Goal: Navigation & Orientation: Find specific page/section

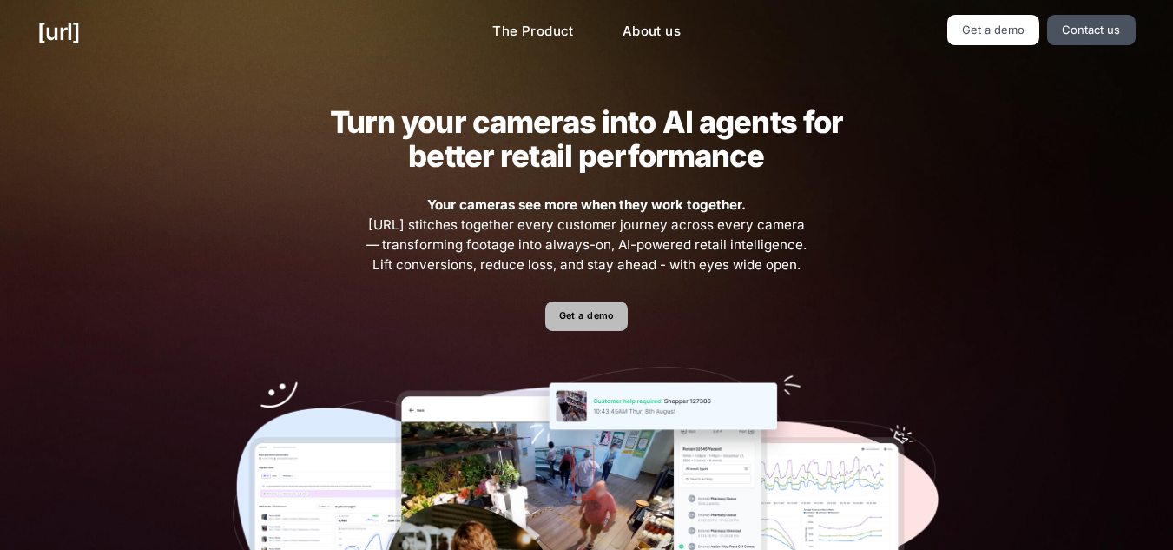
click at [588, 307] on link "Get a demo" at bounding box center [586, 316] width 83 height 30
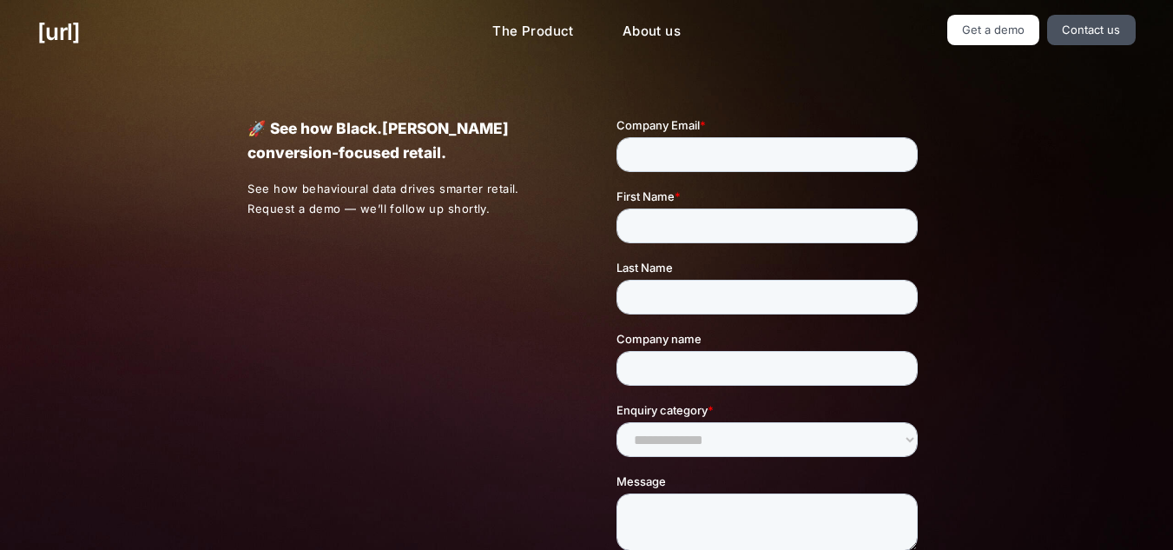
scroll to position [1, 0]
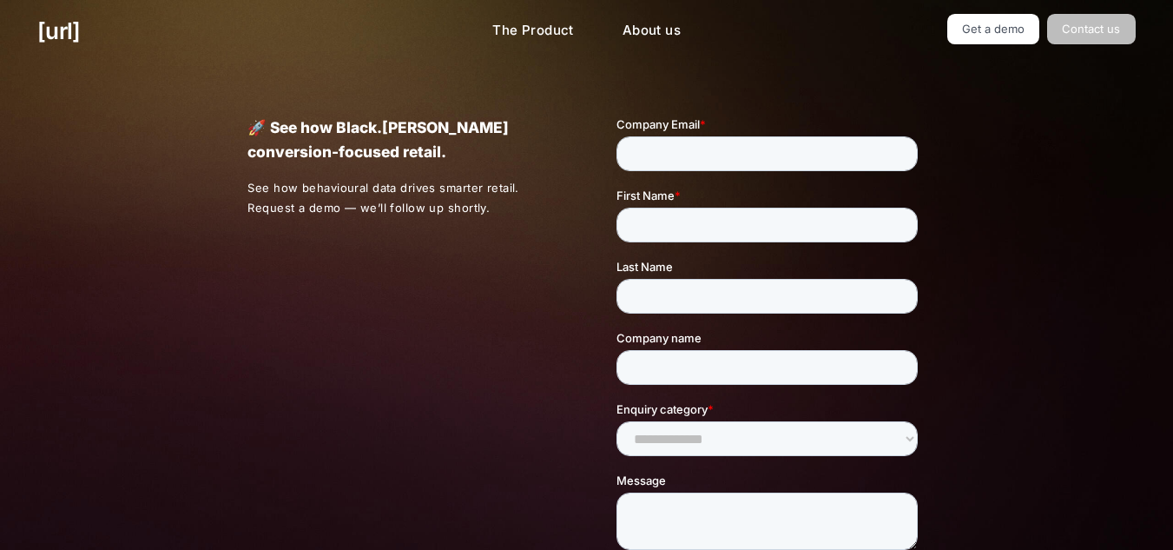
click at [1096, 28] on link "Contact us" at bounding box center [1092, 29] width 89 height 30
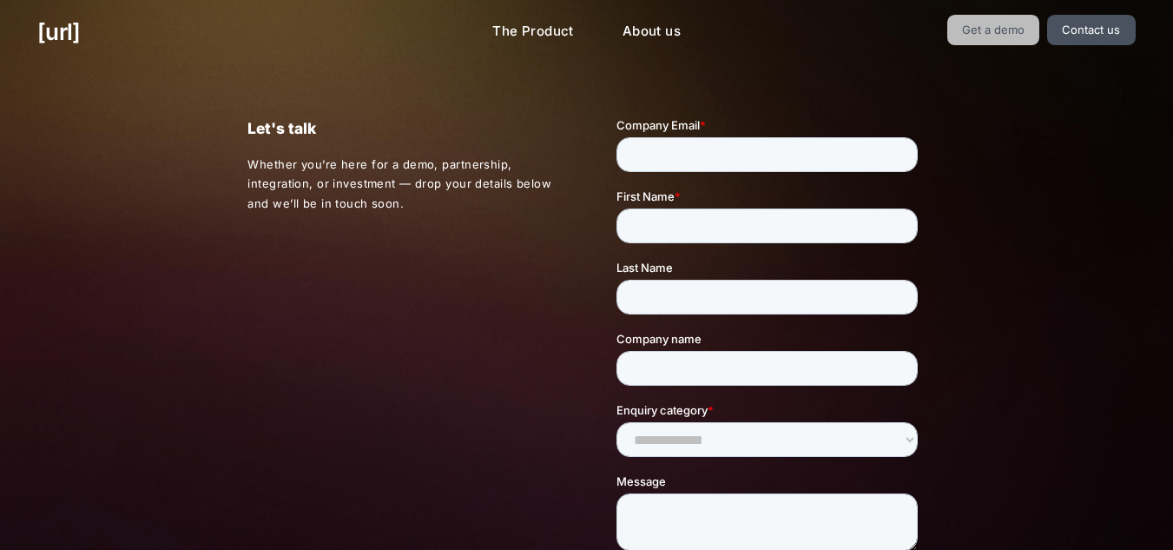
click at [1022, 34] on link "Get a demo" at bounding box center [994, 30] width 93 height 30
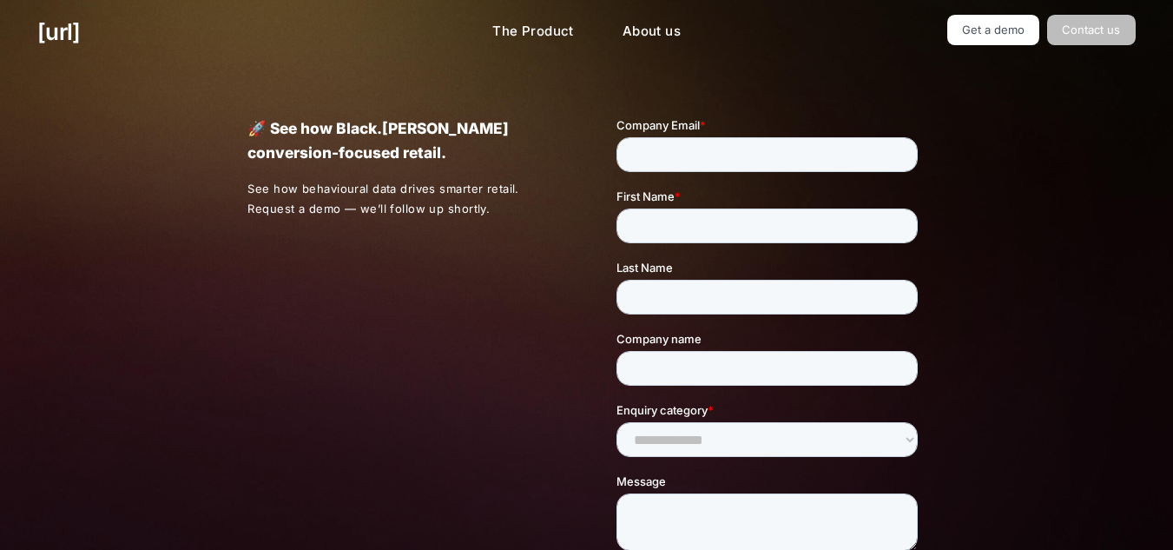
click at [1083, 27] on link "Contact us" at bounding box center [1092, 30] width 89 height 30
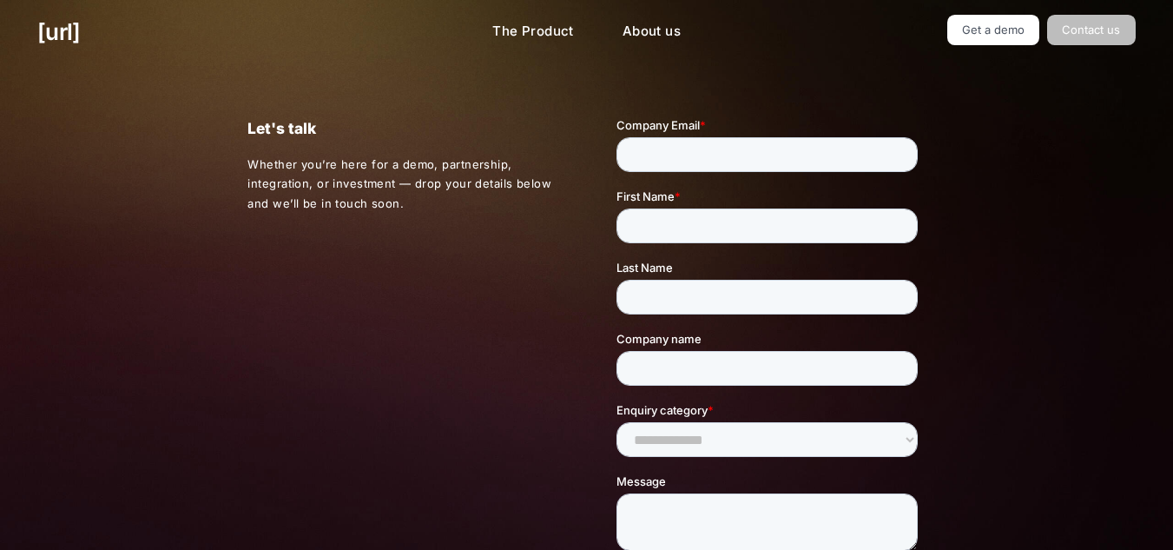
click at [1077, 30] on link "Contact us" at bounding box center [1092, 30] width 89 height 30
